Goal: Navigation & Orientation: Find specific page/section

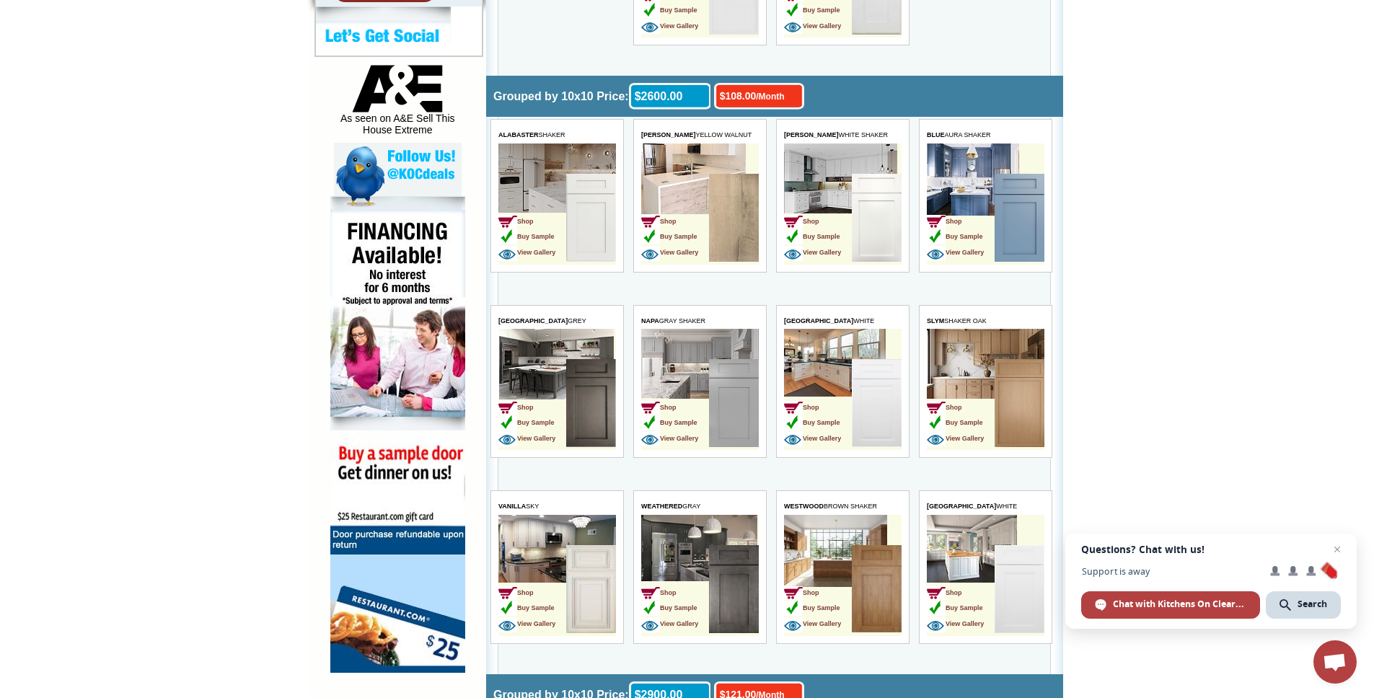
scroll to position [817, 0]
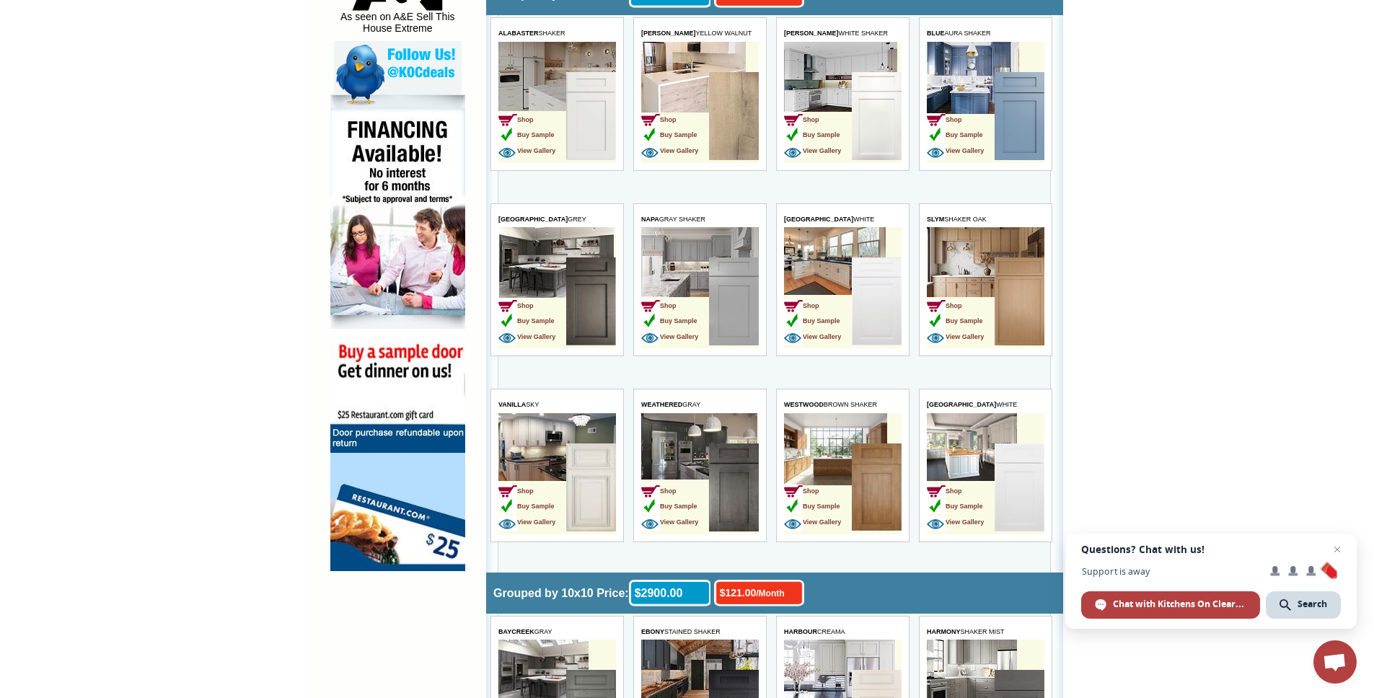
click at [982, 291] on td "Shop Buy Sample View Gallery" at bounding box center [961, 303] width 68 height 91
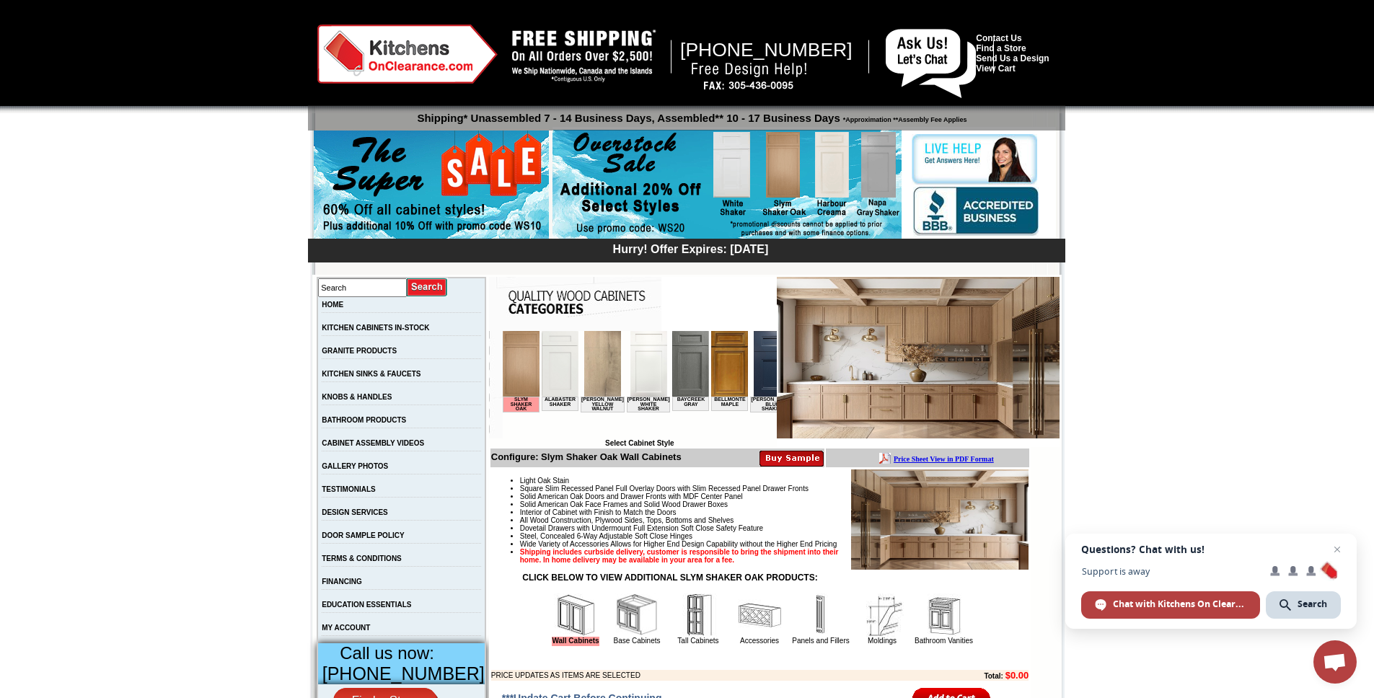
drag, startPoint x: 915, startPoint y: 404, endPoint x: 879, endPoint y: 407, distance: 36.2
click at [914, 404] on img at bounding box center [918, 358] width 283 height 162
click at [820, 411] on img at bounding box center [918, 358] width 283 height 162
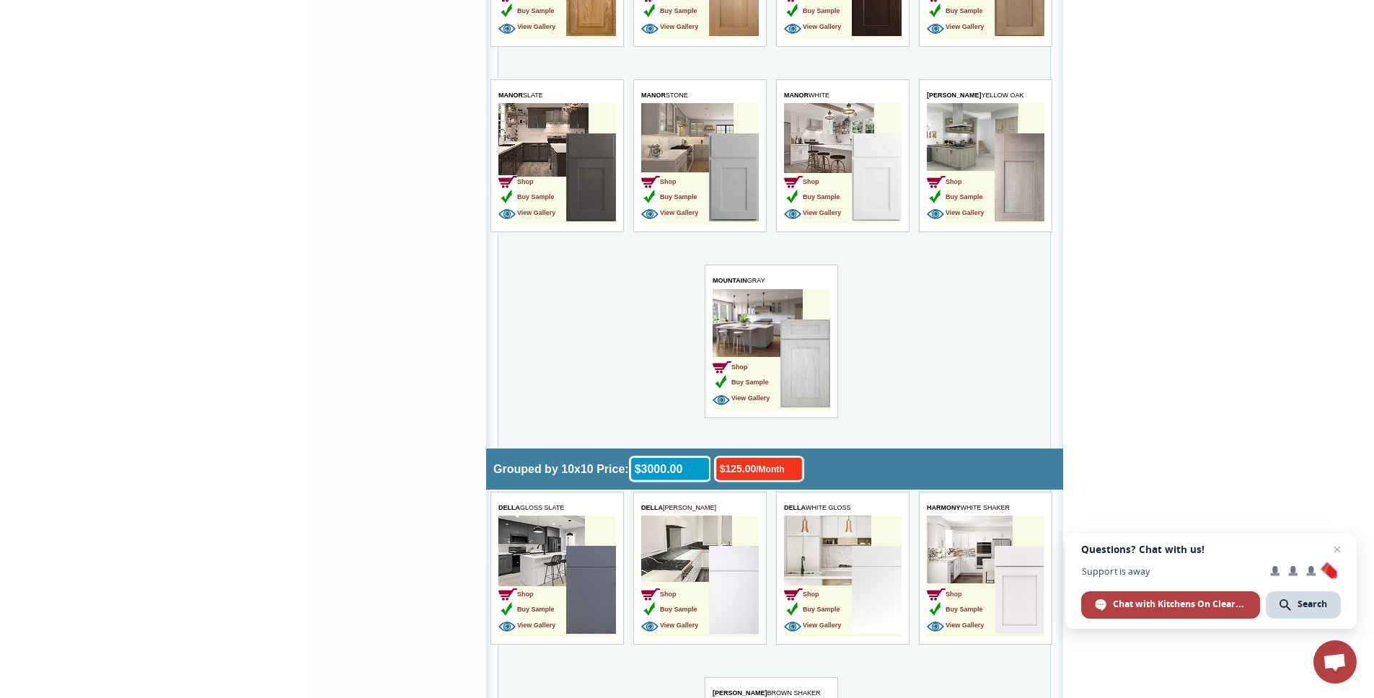
scroll to position [1774, 0]
